Goal: Task Accomplishment & Management: Manage account settings

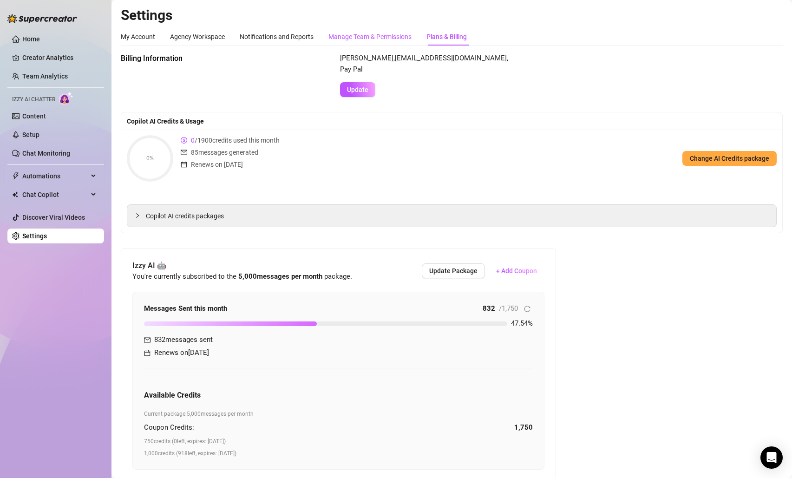
click at [369, 39] on div "Manage Team & Permissions" at bounding box center [369, 37] width 83 height 10
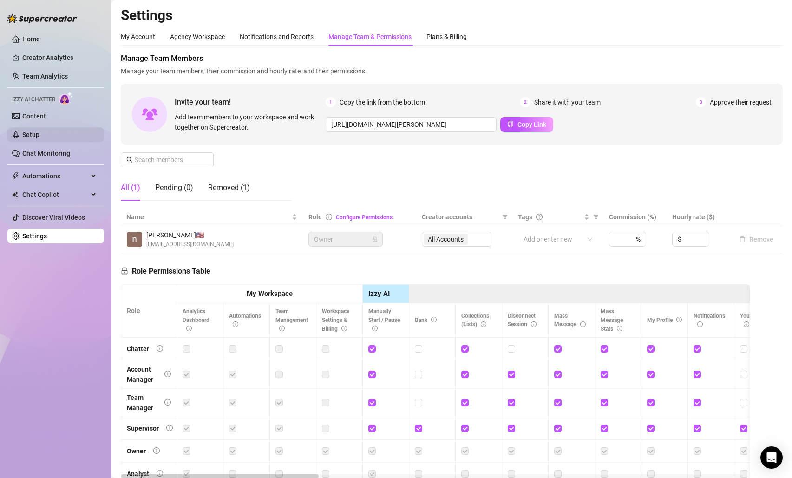
click at [39, 136] on link "Setup" at bounding box center [30, 134] width 17 height 7
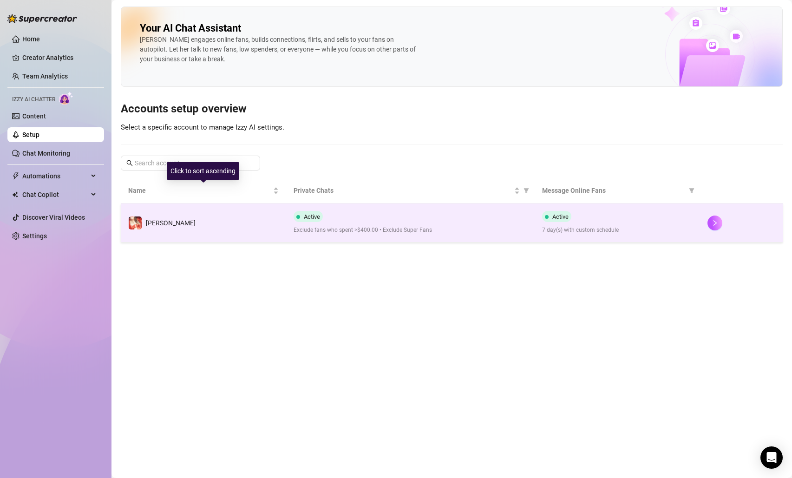
click at [210, 236] on td "[PERSON_NAME]" at bounding box center [203, 222] width 165 height 39
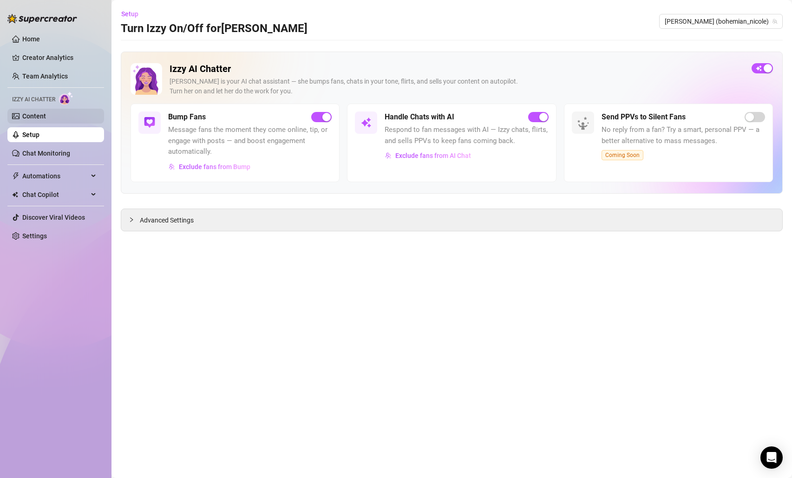
click at [46, 118] on link "Content" at bounding box center [34, 115] width 24 height 7
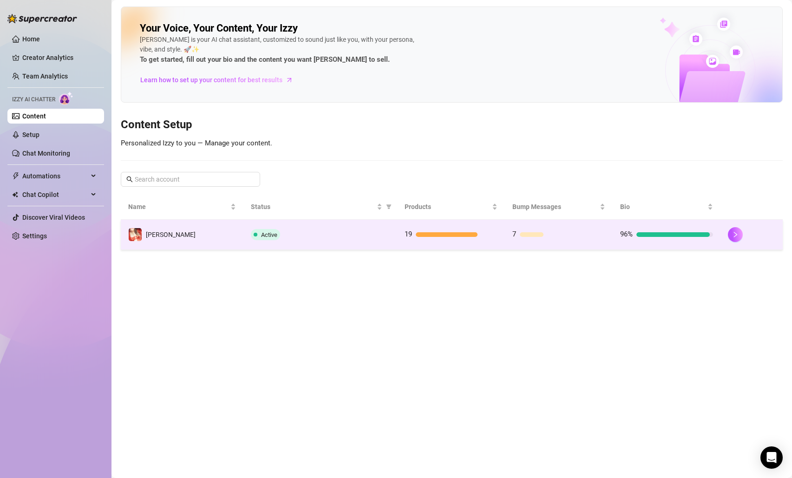
click at [233, 245] on td "[PERSON_NAME]" at bounding box center [182, 235] width 123 height 30
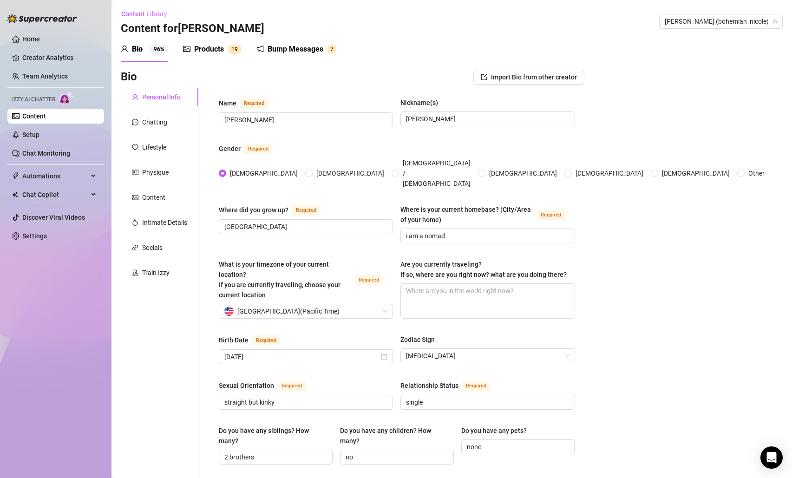
click at [214, 52] on div "Products" at bounding box center [209, 49] width 30 height 11
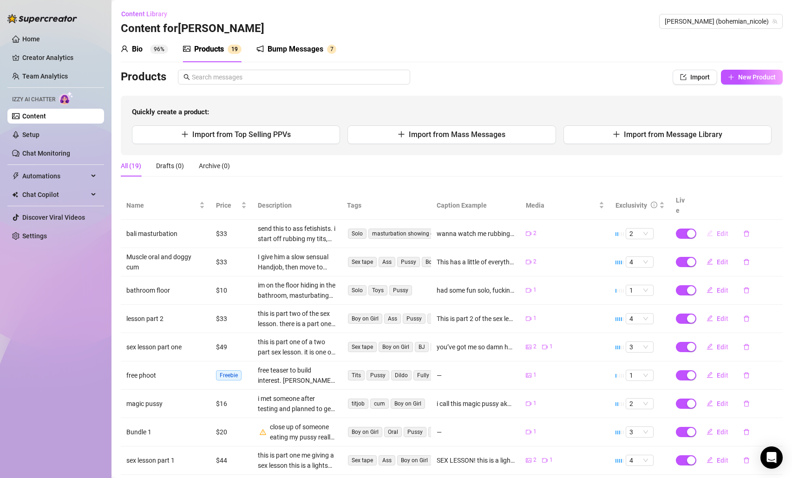
click at [719, 230] on span "Edit" at bounding box center [723, 233] width 12 height 7
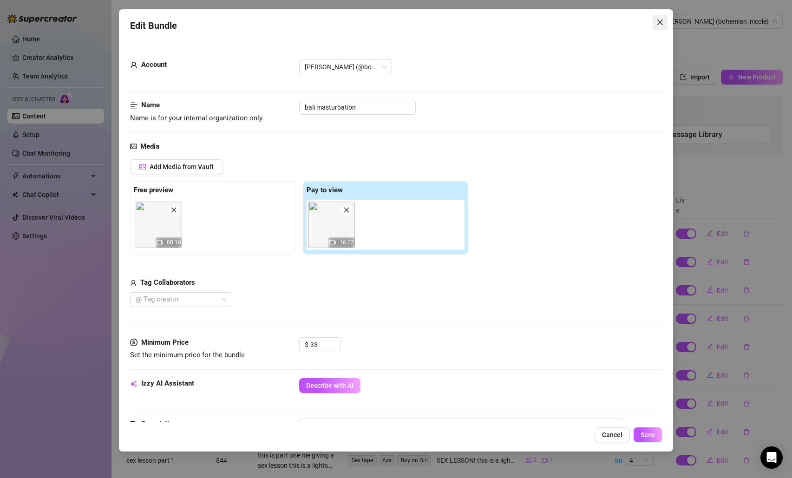
click at [658, 24] on icon "close" at bounding box center [659, 22] width 7 height 7
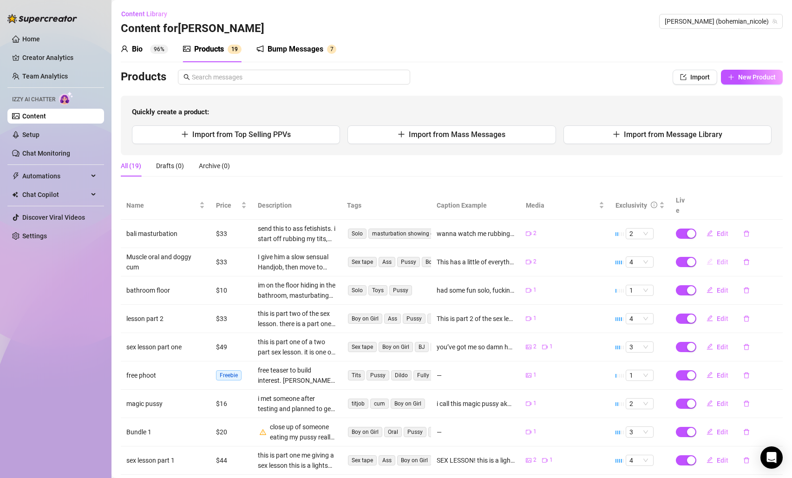
click at [717, 255] on button "Edit" at bounding box center [717, 262] width 37 height 15
type textarea "This has a little of everything I want you to see it all ☺️"
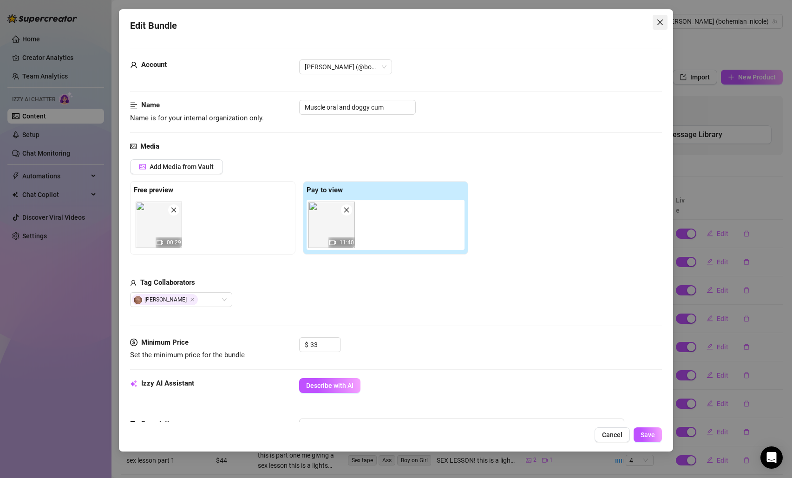
click at [661, 16] on button "Close" at bounding box center [660, 22] width 15 height 15
